Goal: Information Seeking & Learning: Learn about a topic

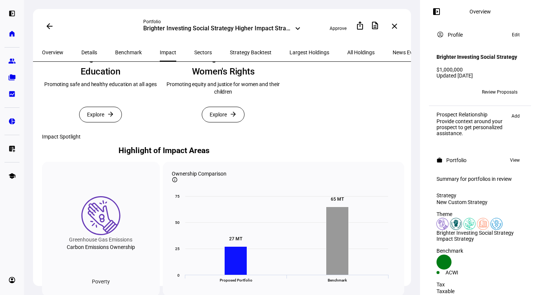
scroll to position [317, 0]
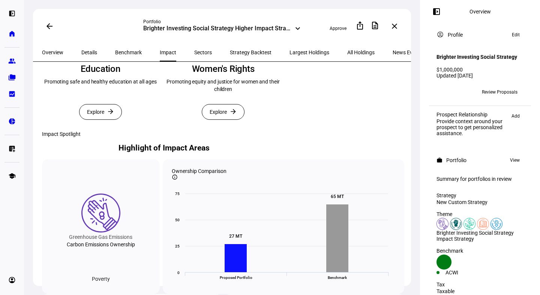
click at [214, 120] on span "Explore" at bounding box center [217, 112] width 17 height 15
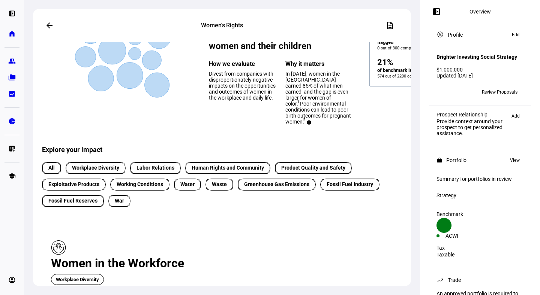
scroll to position [95, 0]
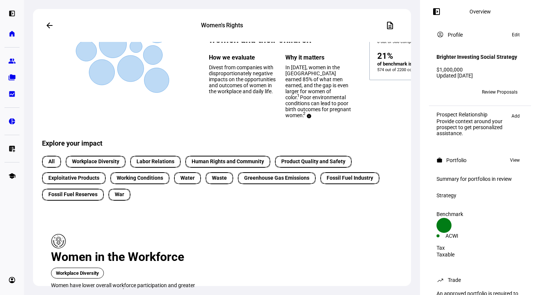
click at [105, 166] on span "Workplace Diversity" at bounding box center [95, 162] width 47 height 8
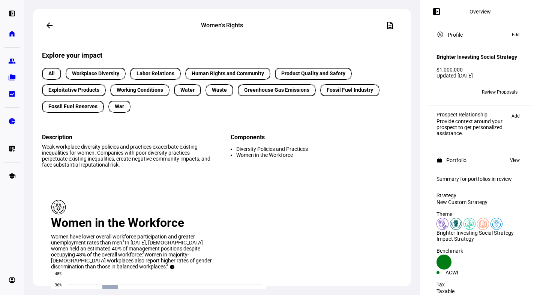
scroll to position [186, 0]
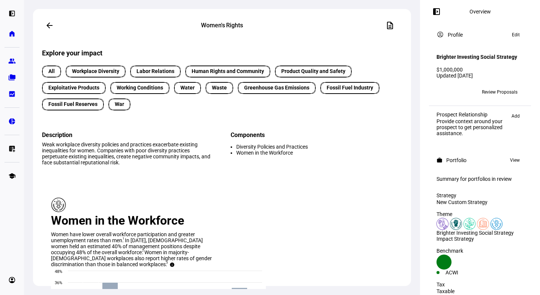
click at [145, 92] on span "Working Conditions" at bounding box center [140, 88] width 46 height 8
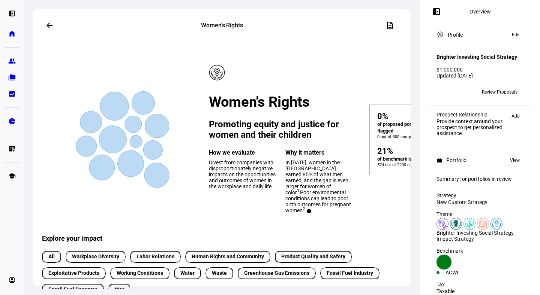
click at [44, 23] on span at bounding box center [49, 25] width 18 height 18
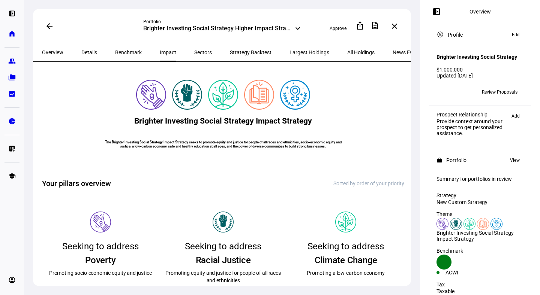
scroll to position [308, 0]
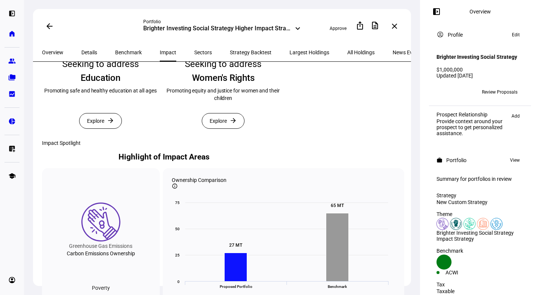
click at [100, 129] on span "Explore" at bounding box center [95, 121] width 17 height 15
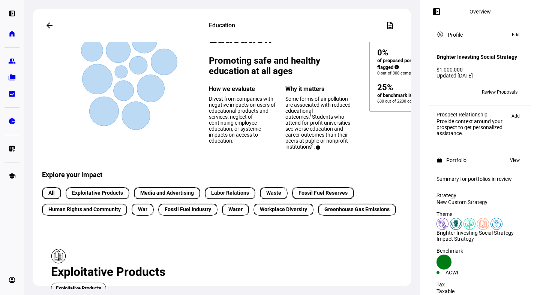
scroll to position [65, 0]
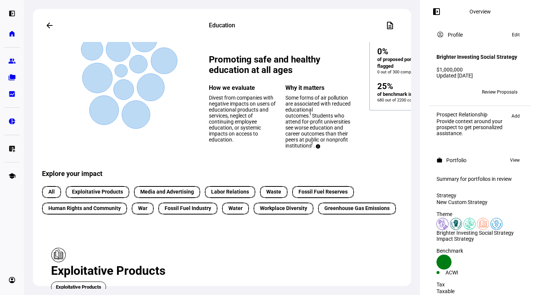
click at [205, 212] on span "Fossil Fuel Industry" at bounding box center [188, 209] width 46 height 8
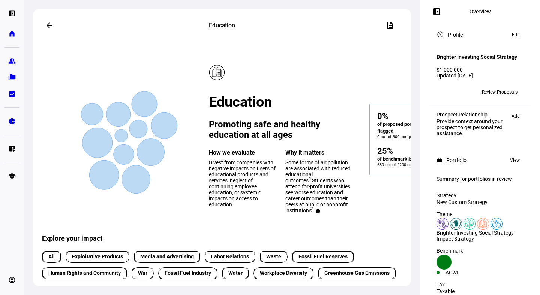
click at [48, 20] on span at bounding box center [49, 25] width 18 height 18
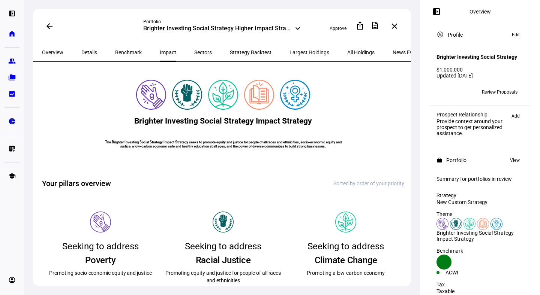
click at [48, 20] on span at bounding box center [49, 26] width 18 height 18
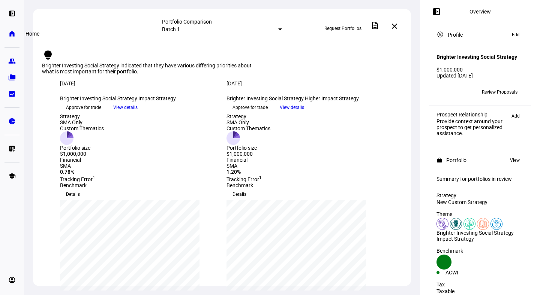
click at [11, 35] on eth-mat-symbol "home" at bounding box center [11, 33] width 7 height 7
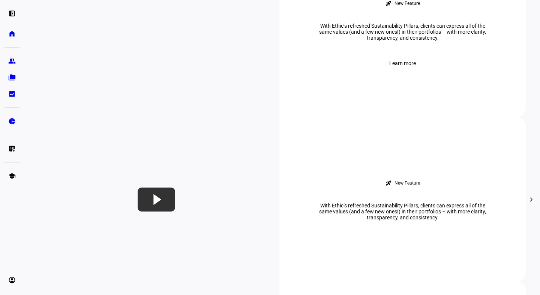
scroll to position [457, 0]
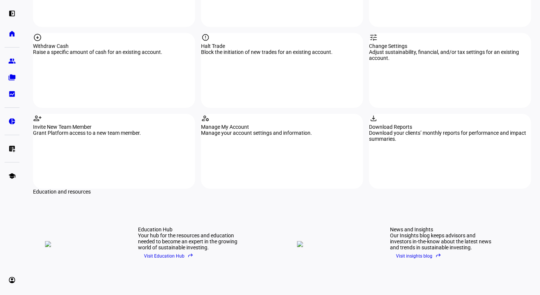
scroll to position [959, 0]
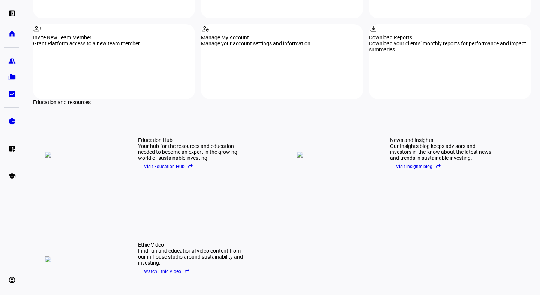
click at [168, 161] on span "Visit Education Hub reply" at bounding box center [168, 166] width 49 height 11
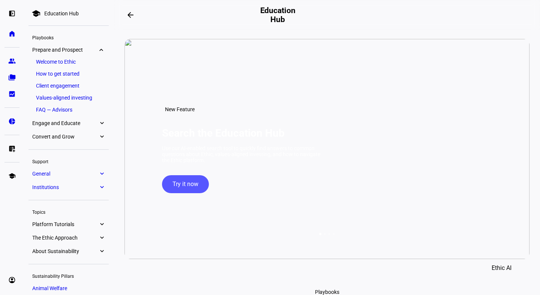
click at [192, 193] on span "Try it now" at bounding box center [185, 184] width 26 height 18
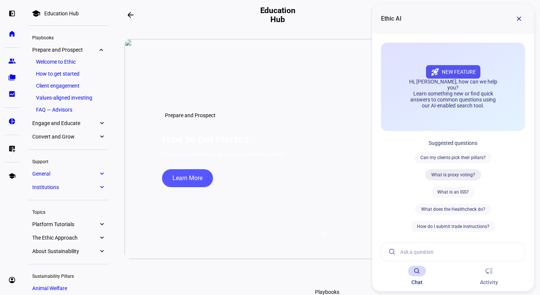
click at [446, 178] on div "What is proxy voting?" at bounding box center [453, 174] width 56 height 11
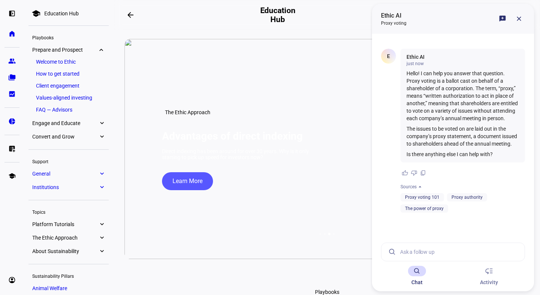
click at [203, 190] on span at bounding box center [187, 181] width 51 height 18
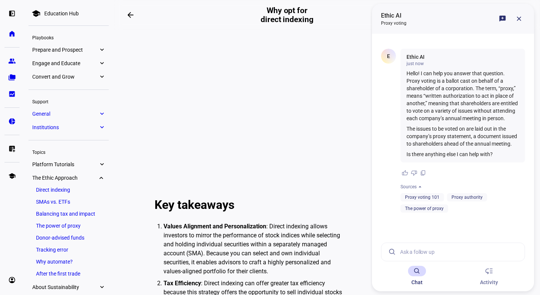
scroll to position [147, 0]
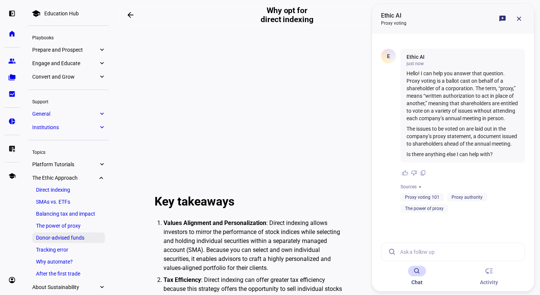
click at [78, 240] on link "Donor-advised funds" at bounding box center [68, 238] width 73 height 10
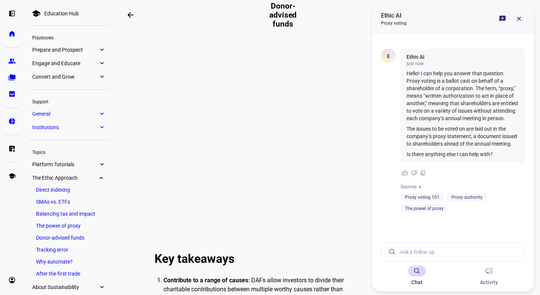
scroll to position [91, 0]
click at [511, 19] on span at bounding box center [502, 19] width 18 height 18
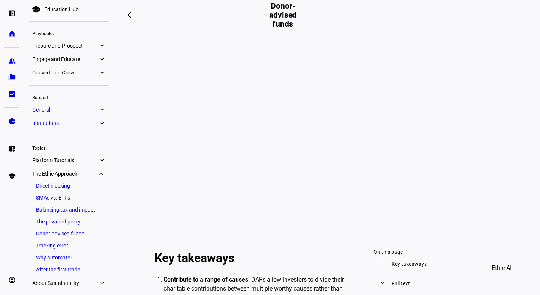
scroll to position [0, 0]
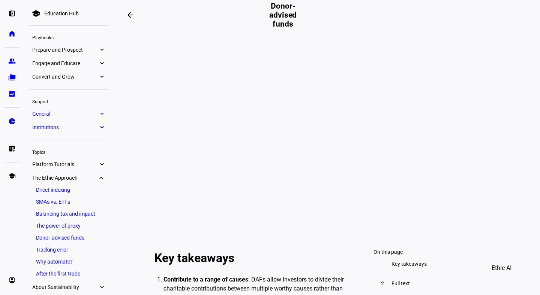
click at [40, 169] on link "Platform Tutorials expand_more" at bounding box center [68, 164] width 80 height 10
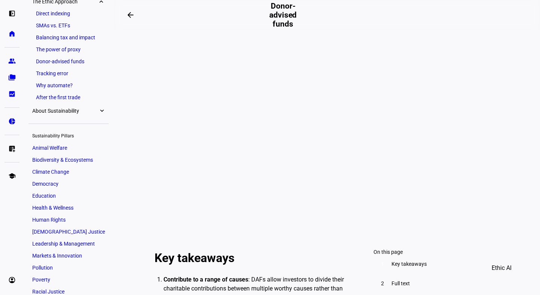
scroll to position [361, 0]
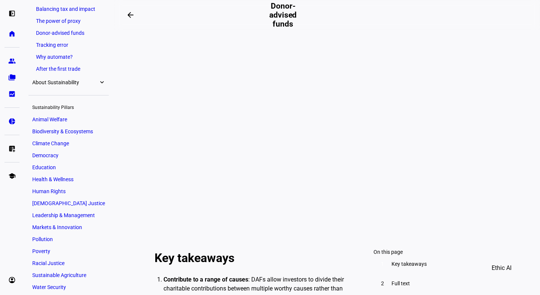
click at [39, 181] on span "Health & Wellness" at bounding box center [52, 180] width 41 height 6
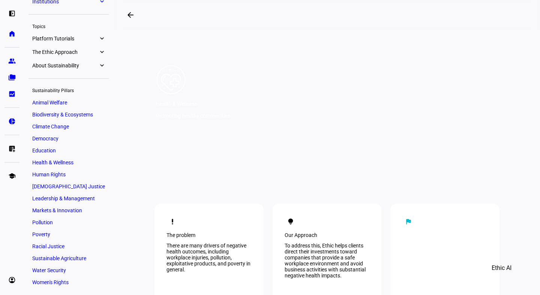
scroll to position [177, 0]
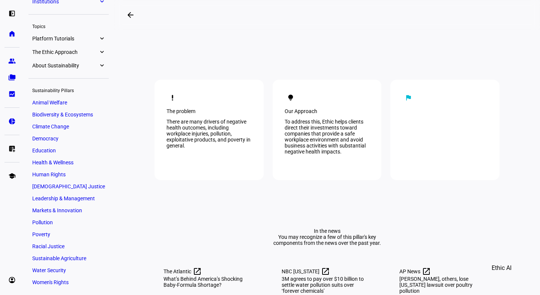
click at [54, 175] on span "Human Rights" at bounding box center [48, 175] width 33 height 6
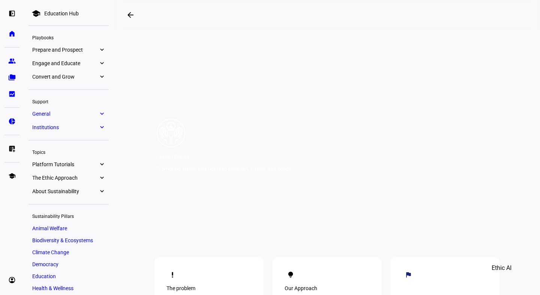
click at [72, 14] on div "Education Hub" at bounding box center [61, 13] width 34 height 6
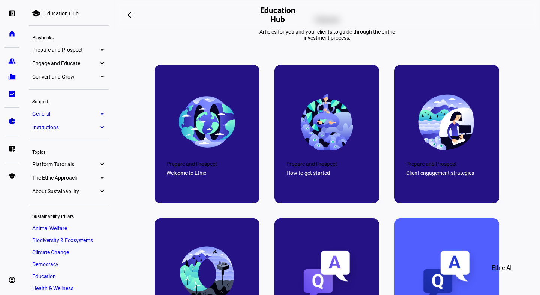
scroll to position [296, 0]
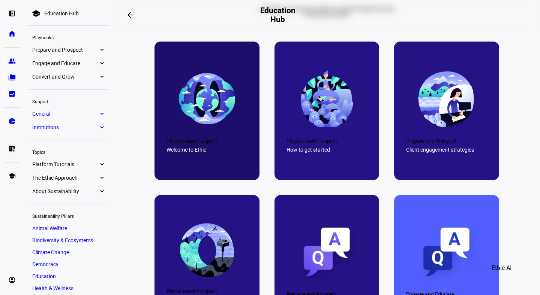
click at [201, 129] on img at bounding box center [207, 99] width 60 height 60
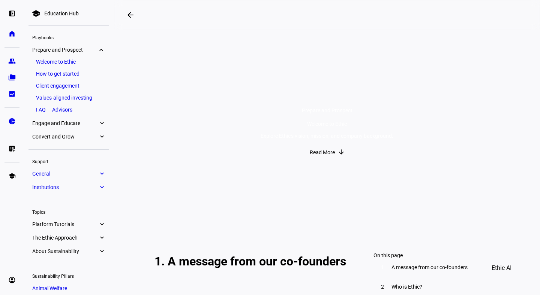
click at [313, 160] on span "Read More" at bounding box center [322, 152] width 25 height 15
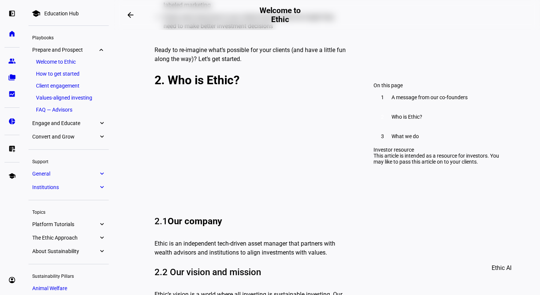
scroll to position [581, 0]
